Goal: Download file/media

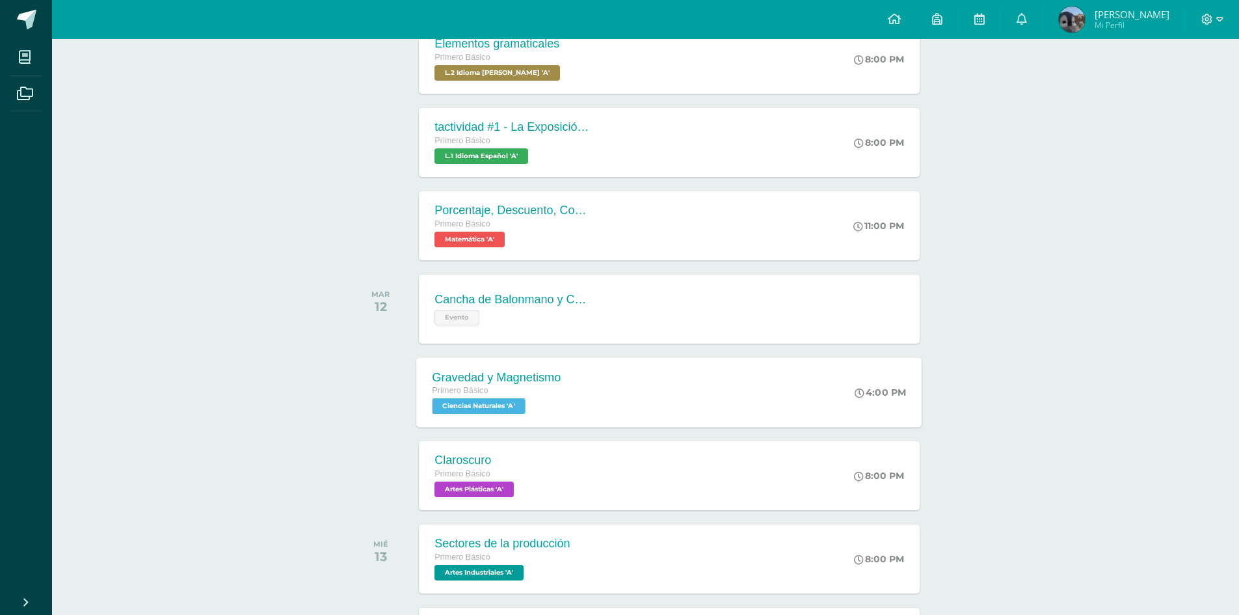
scroll to position [339, 0]
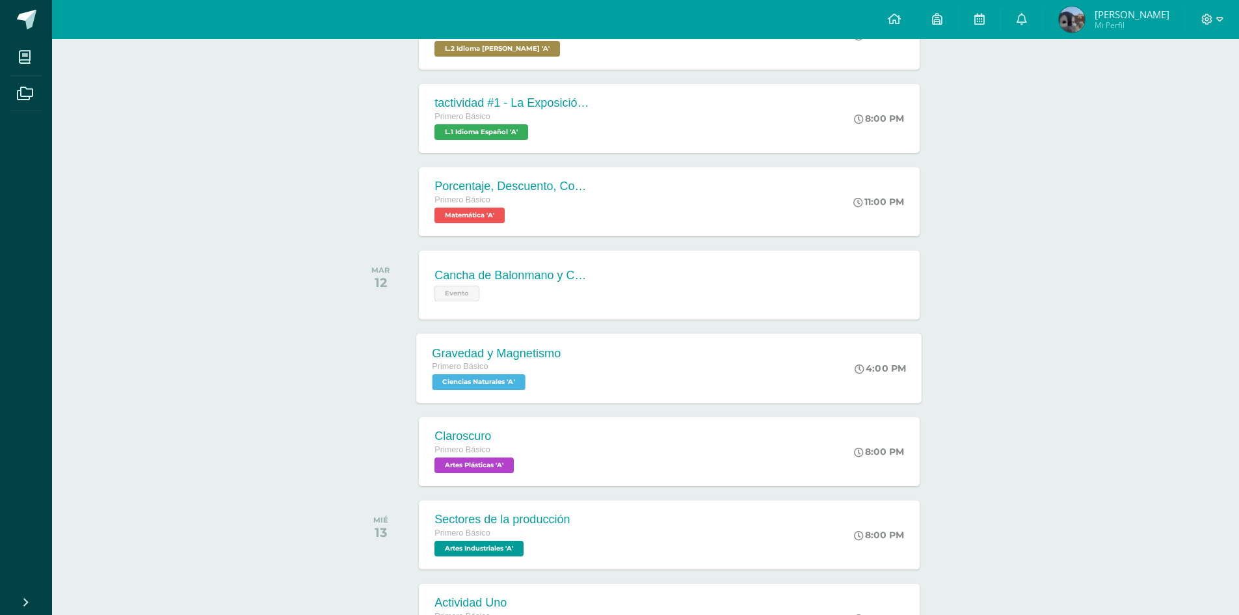
click at [522, 445] on div "Claroscuro Primero Básico Artes Plásticas 'A'" at bounding box center [476, 451] width 114 height 69
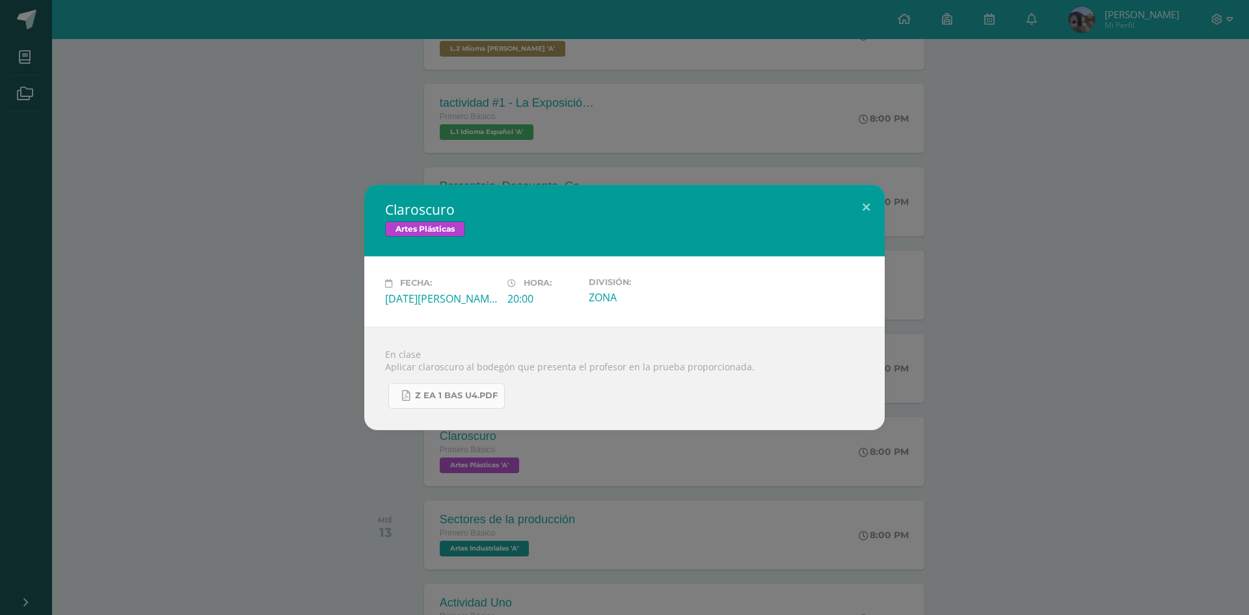
click at [472, 393] on span "Z eA 1 Bas U4.pdf" at bounding box center [456, 395] width 83 height 10
click at [325, 165] on div "Claroscuro Artes Plásticas Fecha: [DATE][PERSON_NAME] Hora: 20:00 División: ZONA" at bounding box center [624, 307] width 1249 height 615
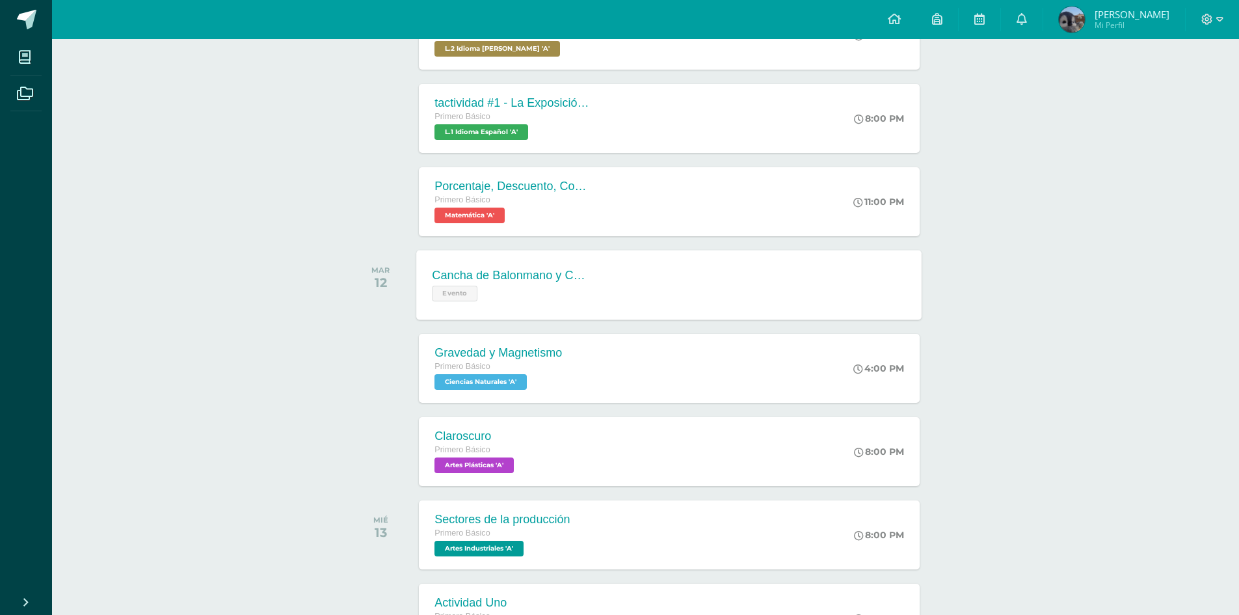
click at [535, 302] on div "Cancha de Balonmano y Contenido Evento" at bounding box center [511, 285] width 189 height 70
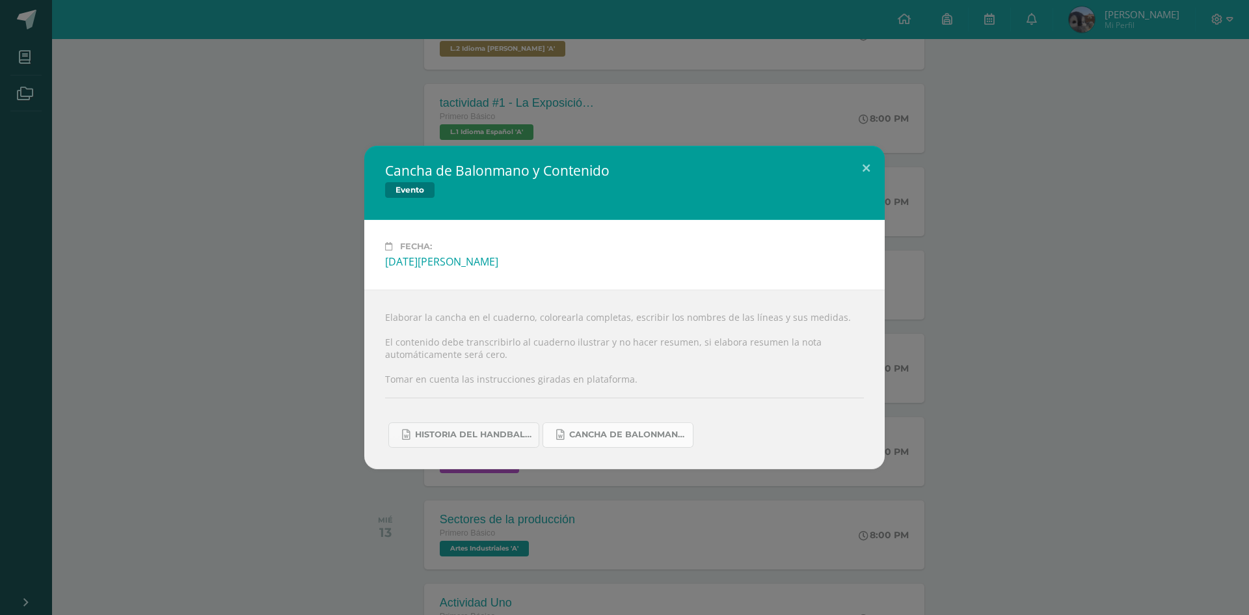
click at [635, 436] on span "Cancha de Balonmano.docx" at bounding box center [627, 434] width 117 height 10
click at [302, 271] on div "Cancha de Balonmano y Contenido Evento Fecha: [DATE][PERSON_NAME] Elaborar la c…" at bounding box center [624, 307] width 1238 height 323
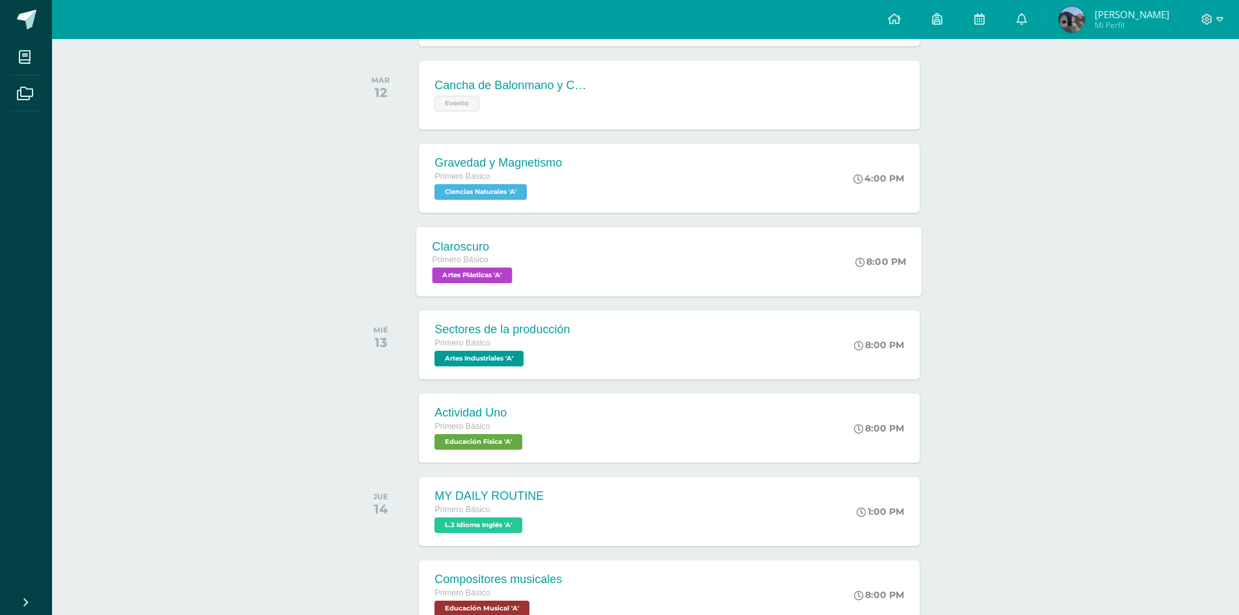
scroll to position [535, 0]
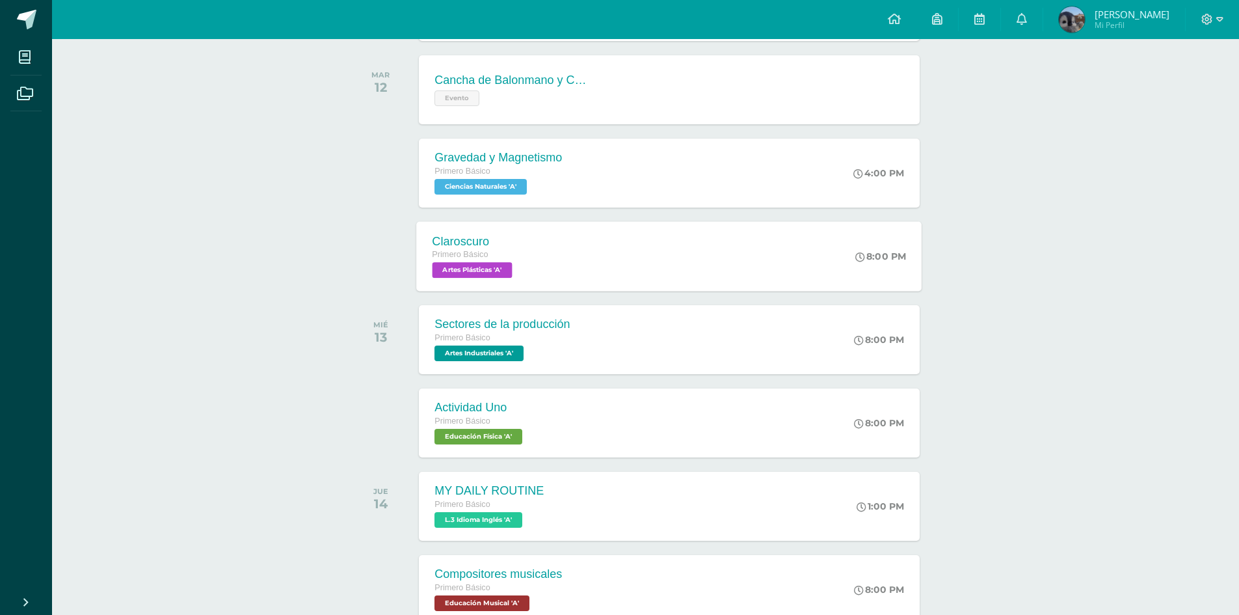
click at [532, 243] on div "Claroscuro Primero Básico Artes Plásticas 'A'" at bounding box center [474, 256] width 115 height 70
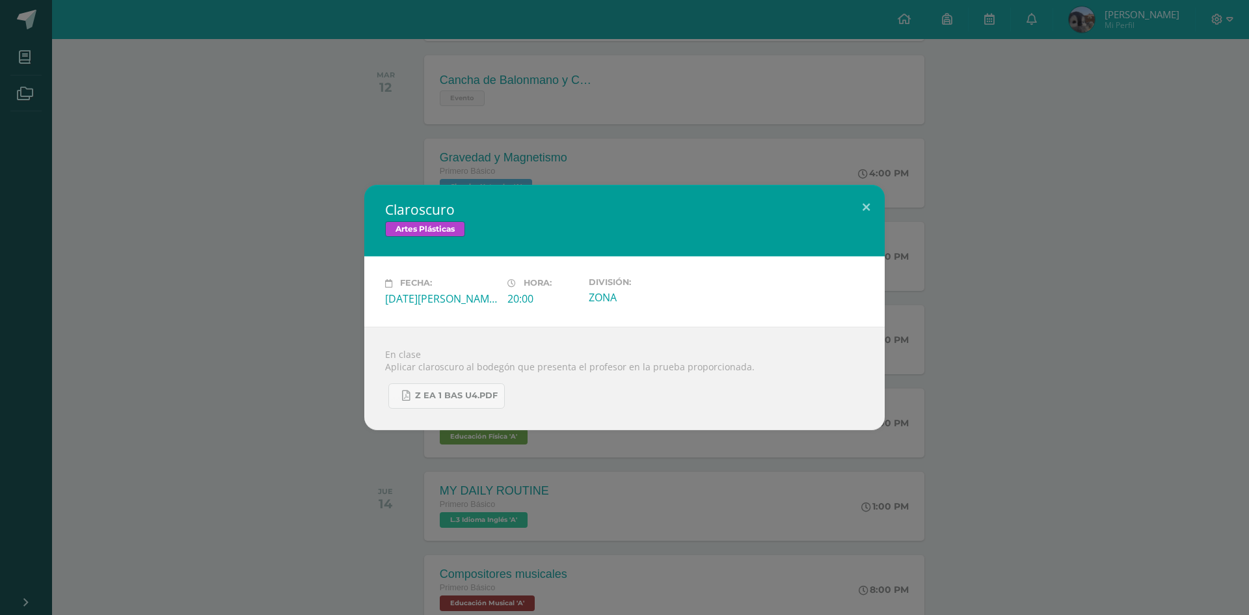
click at [246, 269] on div "Claroscuro Artes Plásticas Fecha: [DATE][PERSON_NAME] Hora: 20:00 División: ZONA" at bounding box center [624, 307] width 1238 height 245
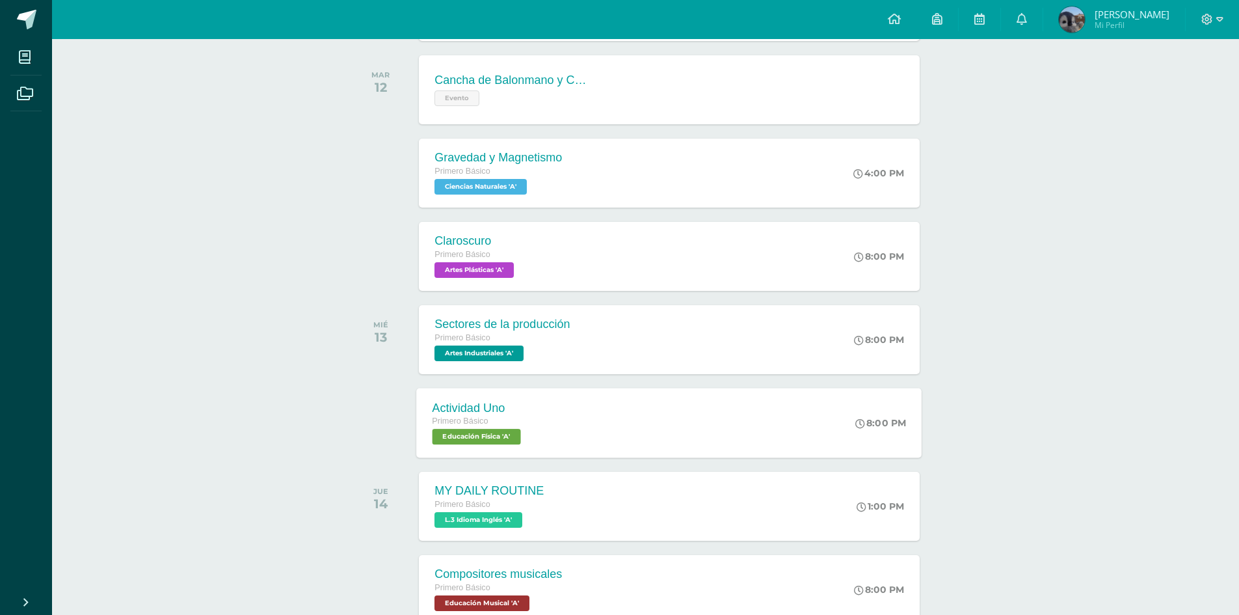
click at [596, 389] on div "Actividad Uno Primero Básico Educación Física 'A' 8:00 PM Actividad Uno Educaci…" at bounding box center [669, 423] width 505 height 70
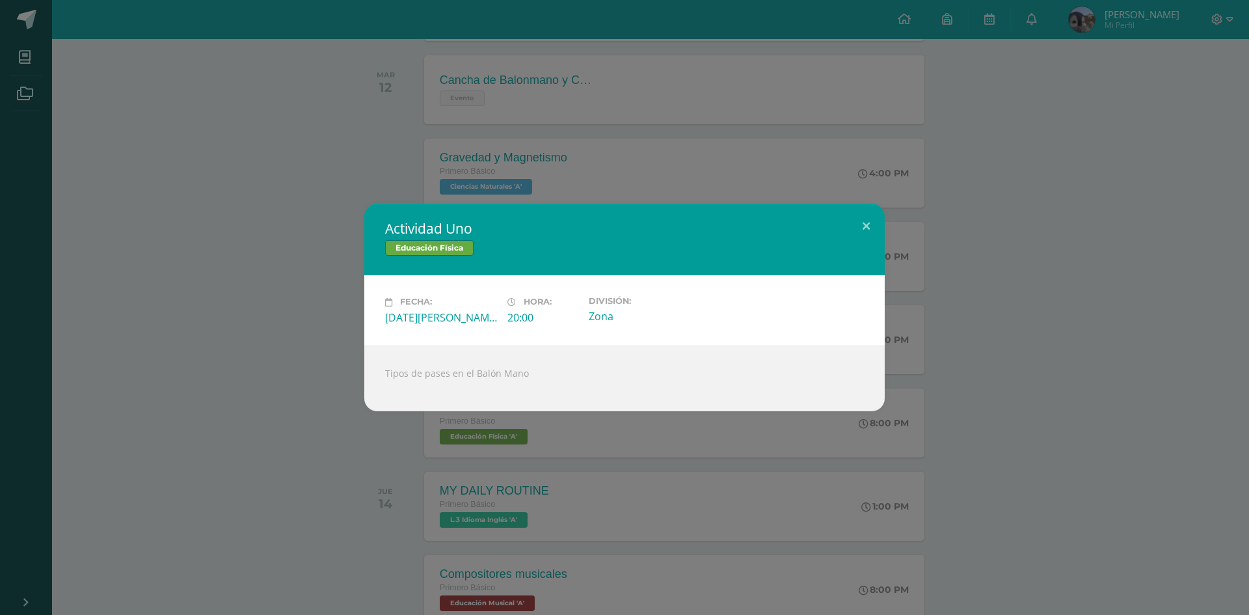
drag, startPoint x: 351, startPoint y: 400, endPoint x: 553, endPoint y: 412, distance: 202.6
click at [356, 403] on div "Actividad Uno Educación Física Fecha: [DATE][PERSON_NAME] Hora: 20:00 División:…" at bounding box center [624, 307] width 1238 height 207
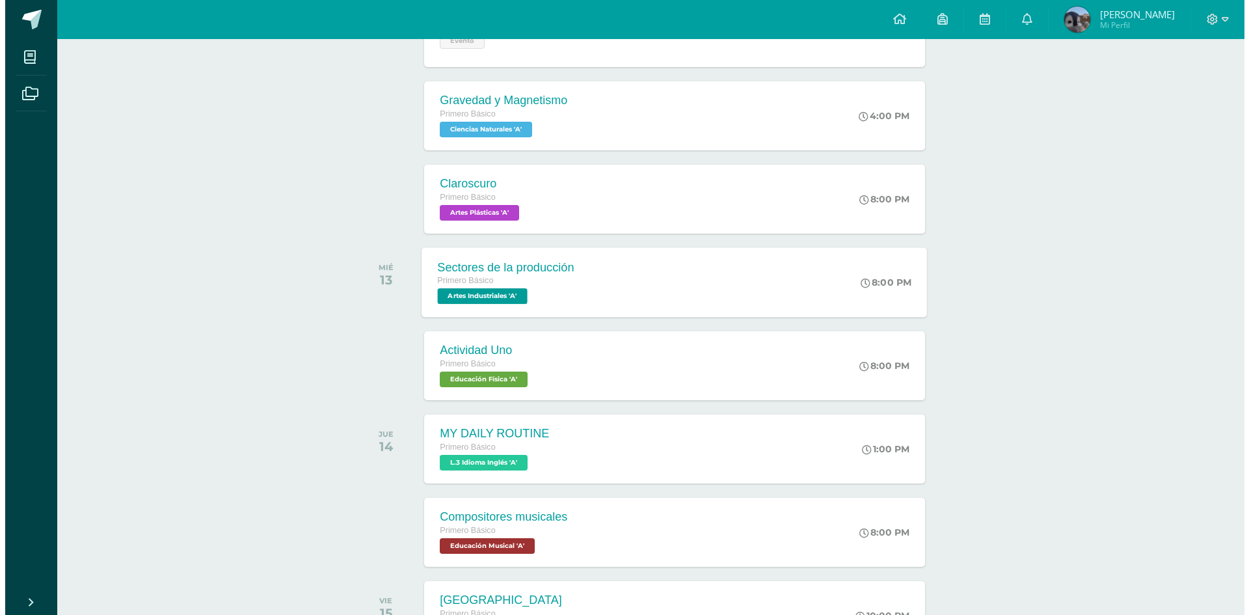
scroll to position [730, 0]
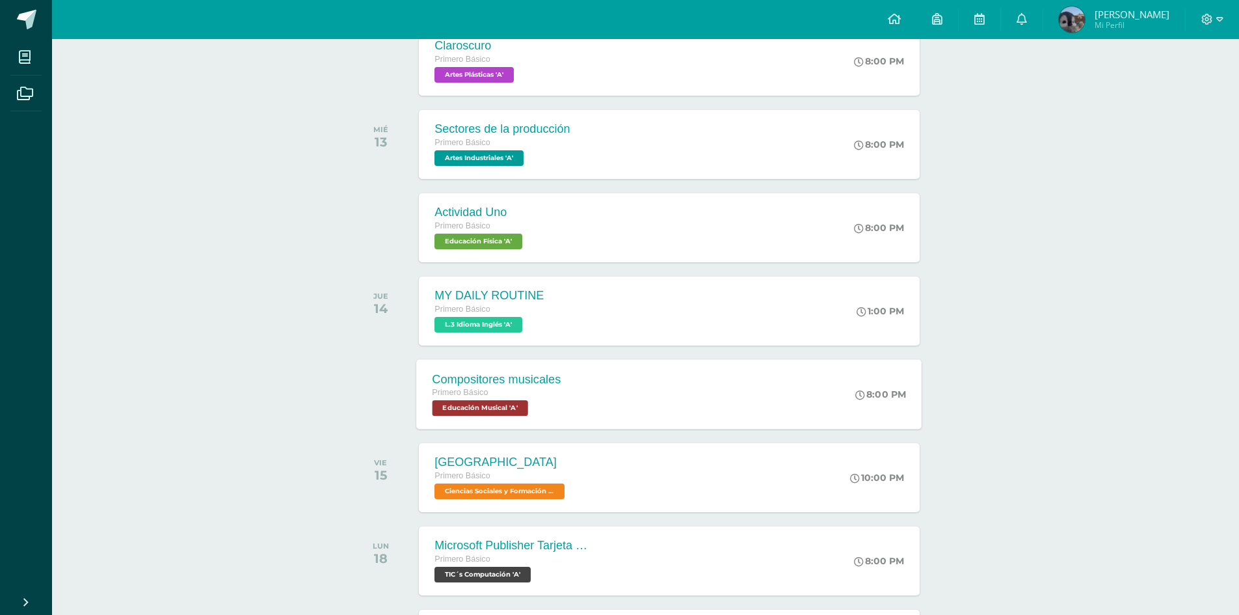
click at [516, 370] on div "Compositores musicales Primero Básico Educación Musical 'A'" at bounding box center [497, 394] width 160 height 70
